Goal: Task Accomplishment & Management: Manage account settings

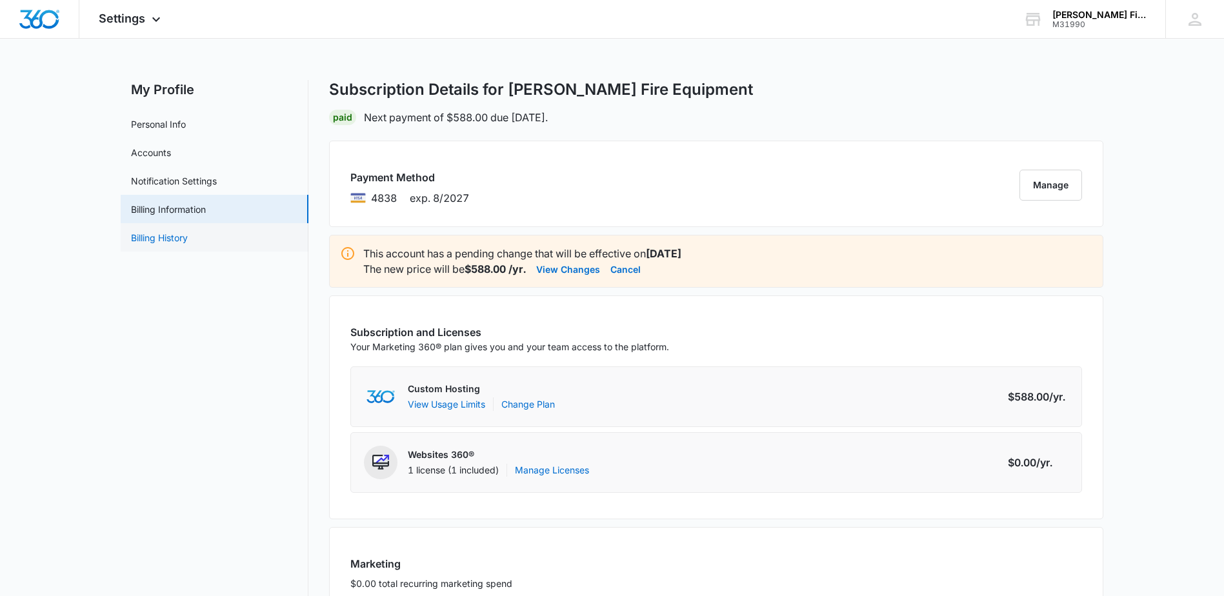
click at [169, 235] on link "Billing History" at bounding box center [159, 238] width 57 height 14
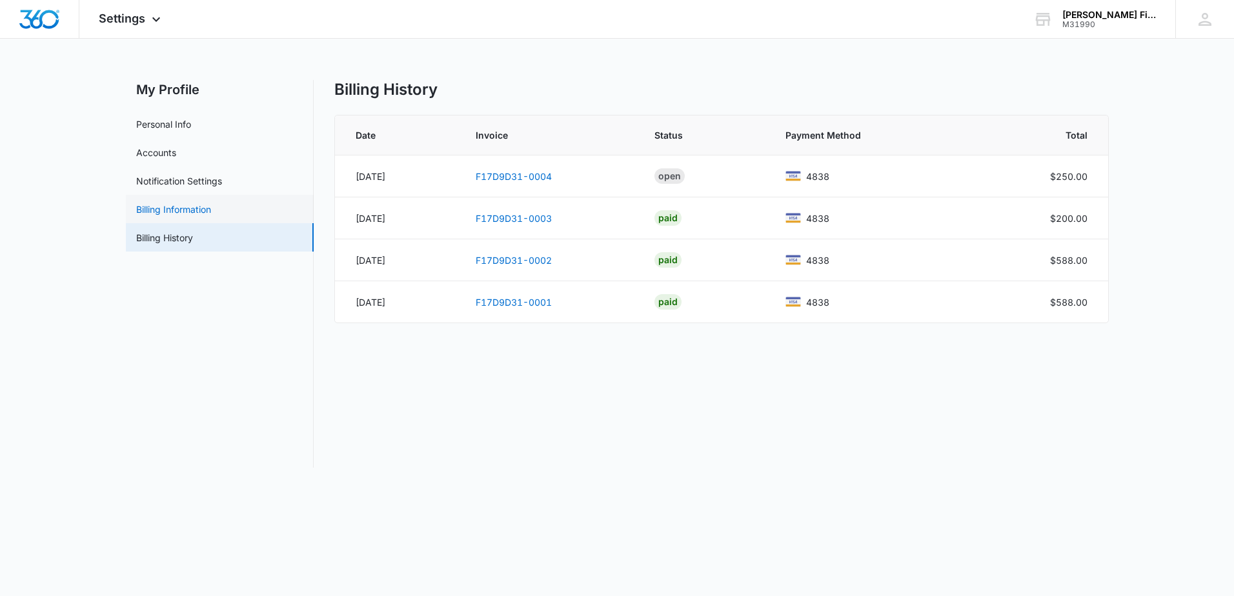
click at [190, 207] on link "Billing Information" at bounding box center [173, 210] width 75 height 14
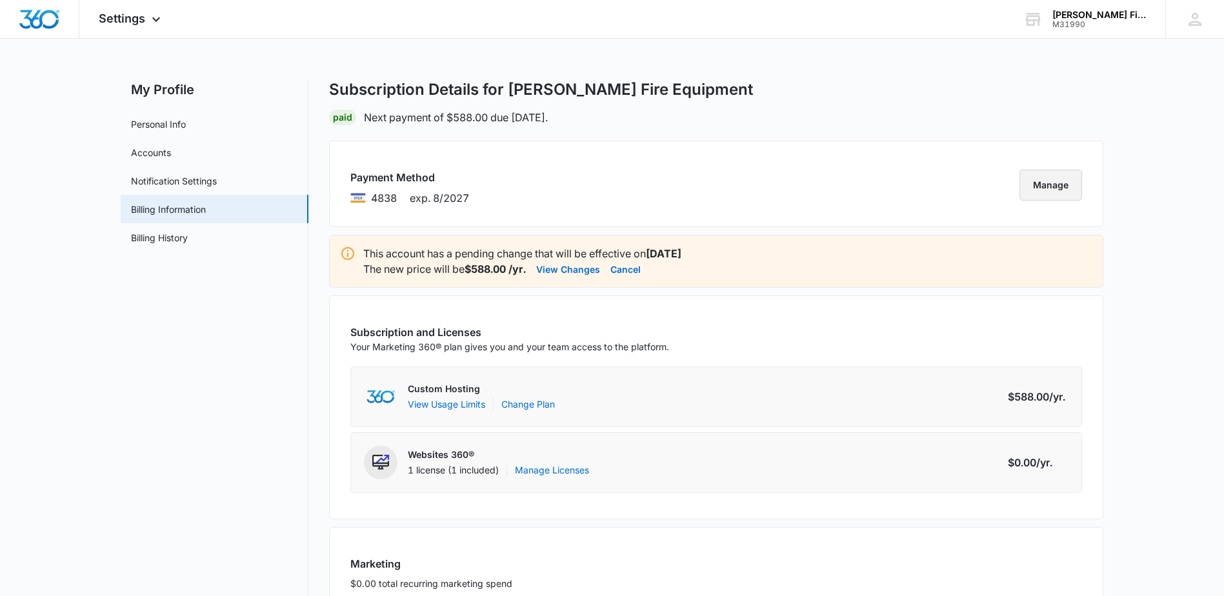
click at [1043, 184] on button "Manage" at bounding box center [1050, 185] width 63 height 31
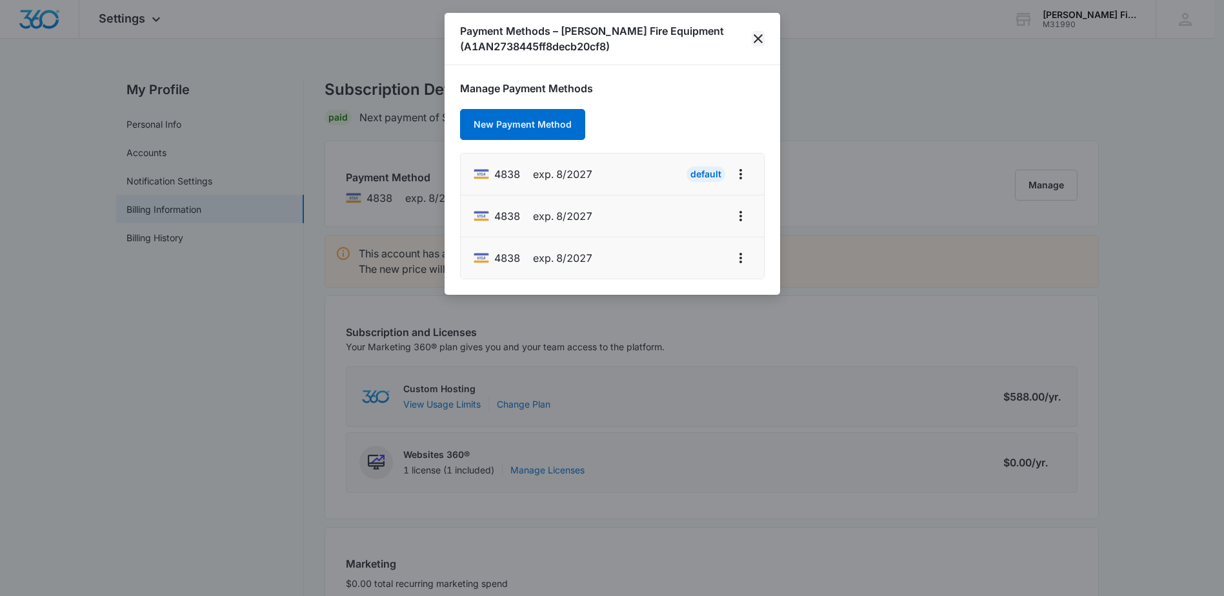
click at [760, 34] on icon "close" at bounding box center [757, 38] width 15 height 15
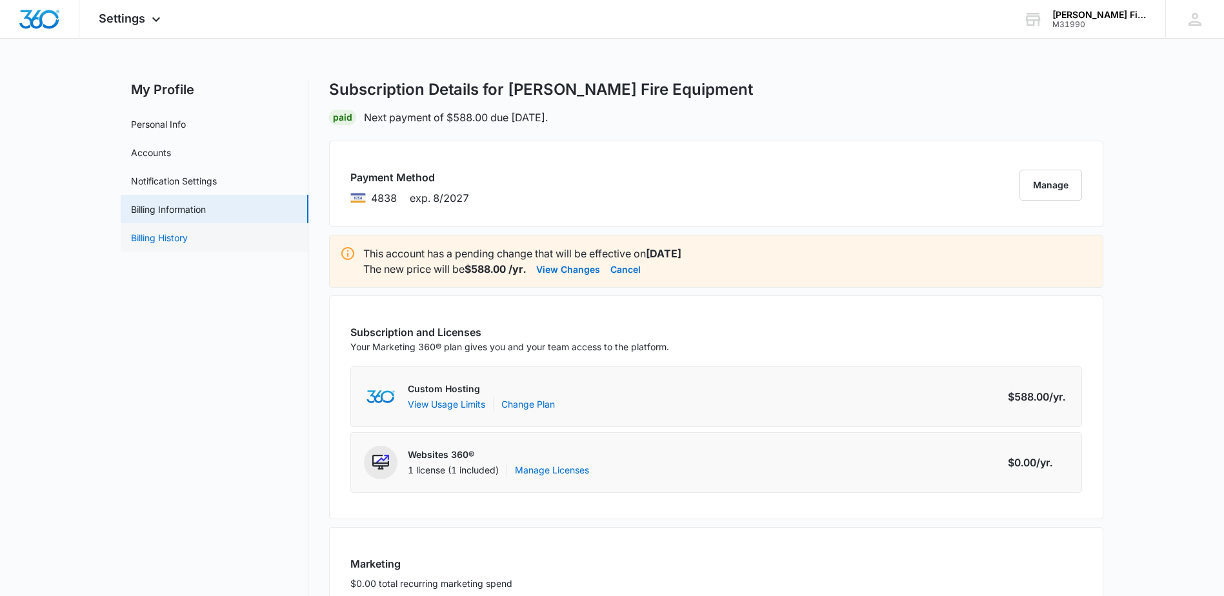
click at [168, 236] on link "Billing History" at bounding box center [159, 238] width 57 height 14
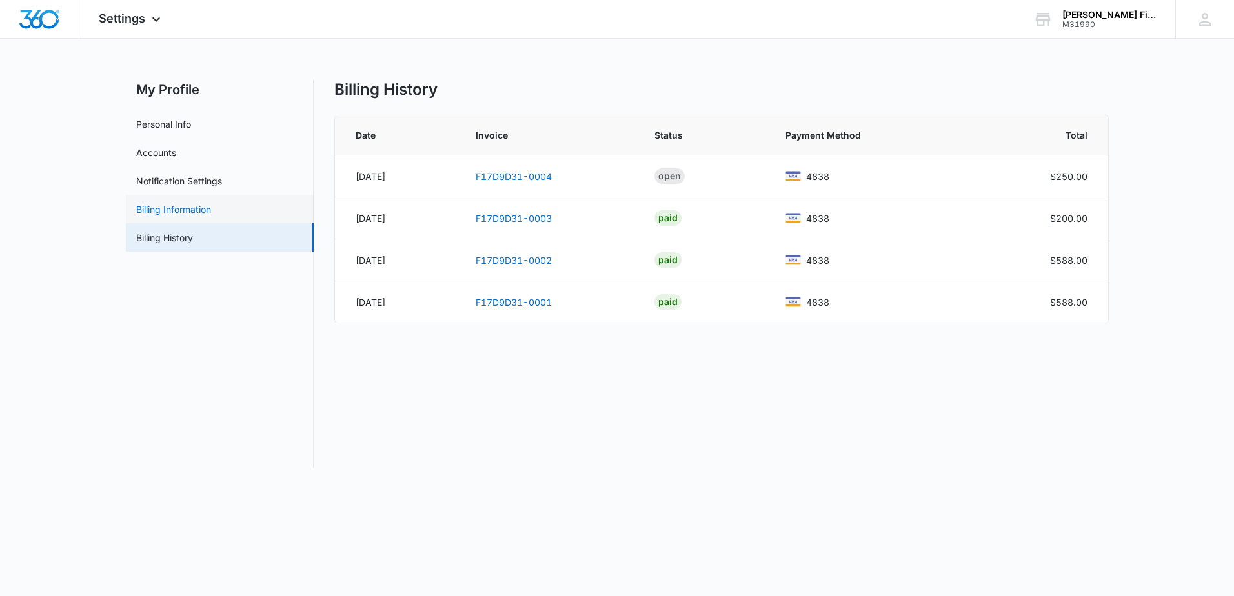
click at [203, 213] on link "Billing Information" at bounding box center [173, 210] width 75 height 14
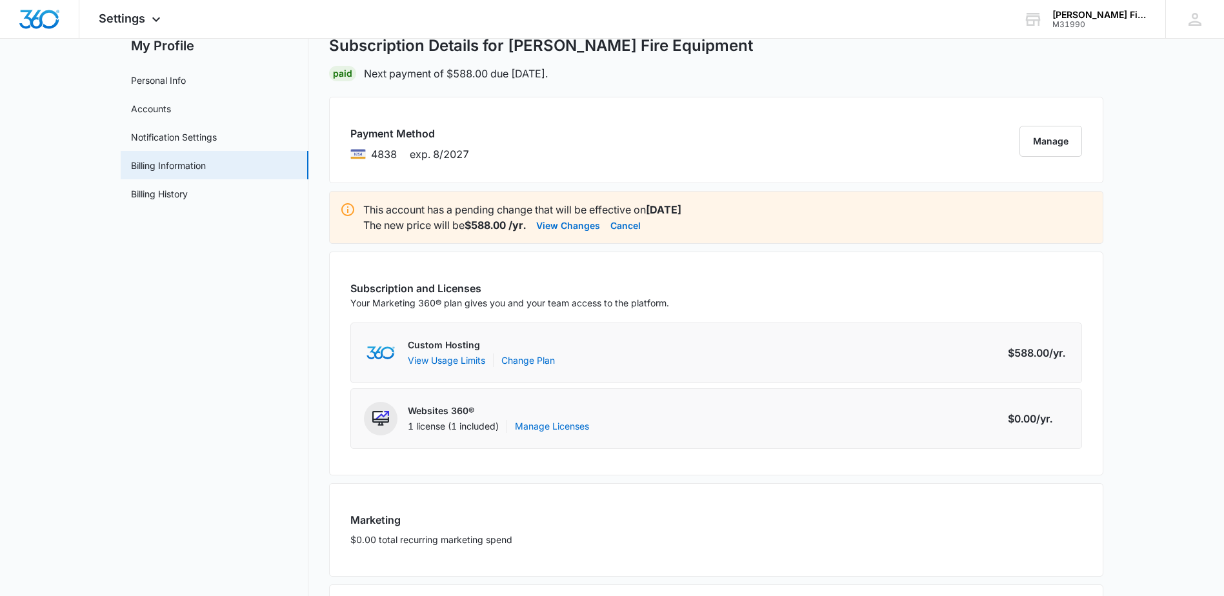
scroll to position [20, 0]
